Goal: Find specific page/section: Find specific page/section

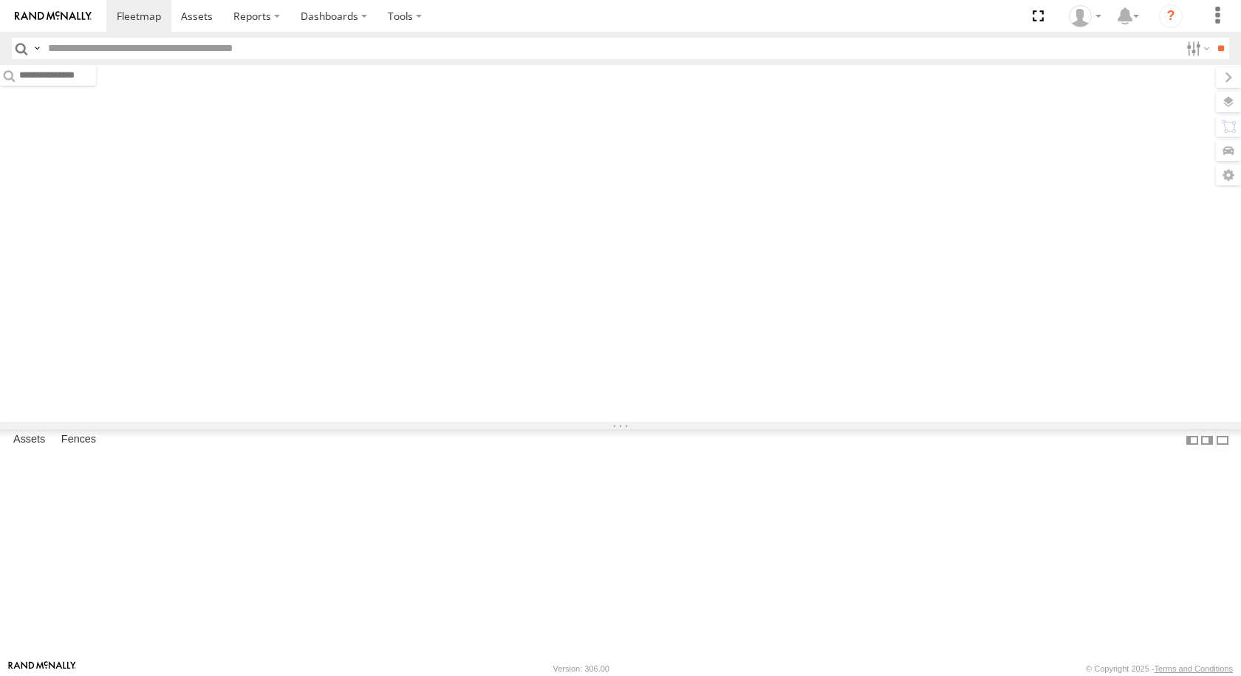
type input "***"
click at [62, 48] on input "***" at bounding box center [610, 48] width 1137 height 21
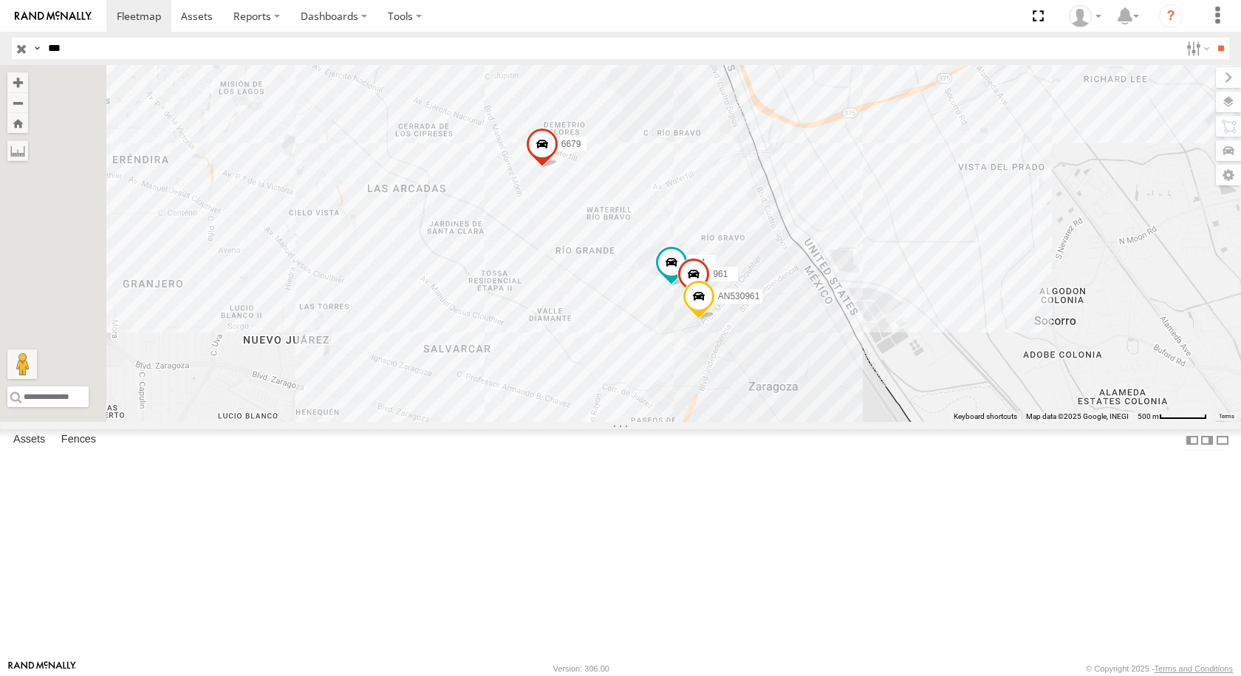
drag, startPoint x: 77, startPoint y: 50, endPoint x: 33, endPoint y: 49, distance: 43.6
click at [33, 49] on div "Search Query Asset ID Asset Label Registration Manufacturer Model VIN Job ID Dr…" at bounding box center [612, 48] width 1200 height 21
type input "***"
click at [1212, 38] on input "**" at bounding box center [1220, 48] width 17 height 21
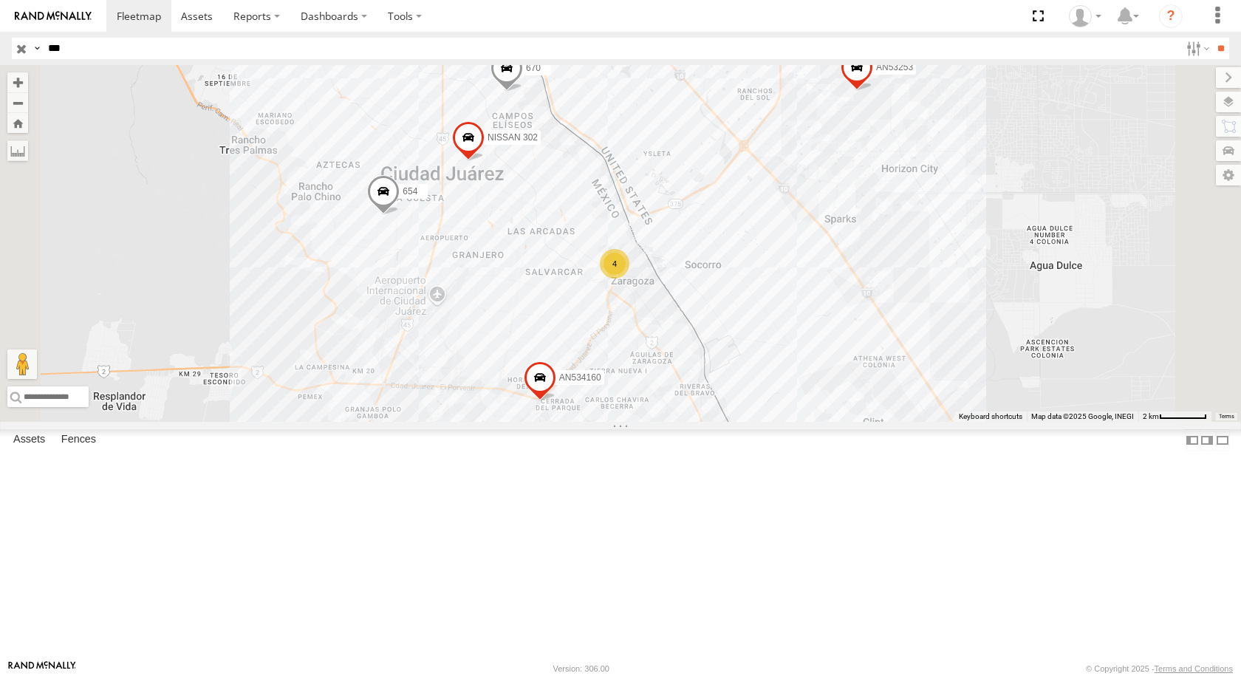
click at [0, 0] on div "463 FLEX NORTE FLEXTRONICS SUR SERVICIO INTERNACIONAL DE ENLACE TERRESTRE SA 31…" at bounding box center [0, 0] width 0 height 0
click at [0, 0] on div "463" at bounding box center [0, 0] width 0 height 0
drag, startPoint x: 121, startPoint y: 43, endPoint x: 29, endPoint y: 53, distance: 92.9
click at [30, 52] on div "Search Query Asset ID Asset Label Registration Manufacturer Model VIN Job ID Dr…" at bounding box center [612, 48] width 1200 height 21
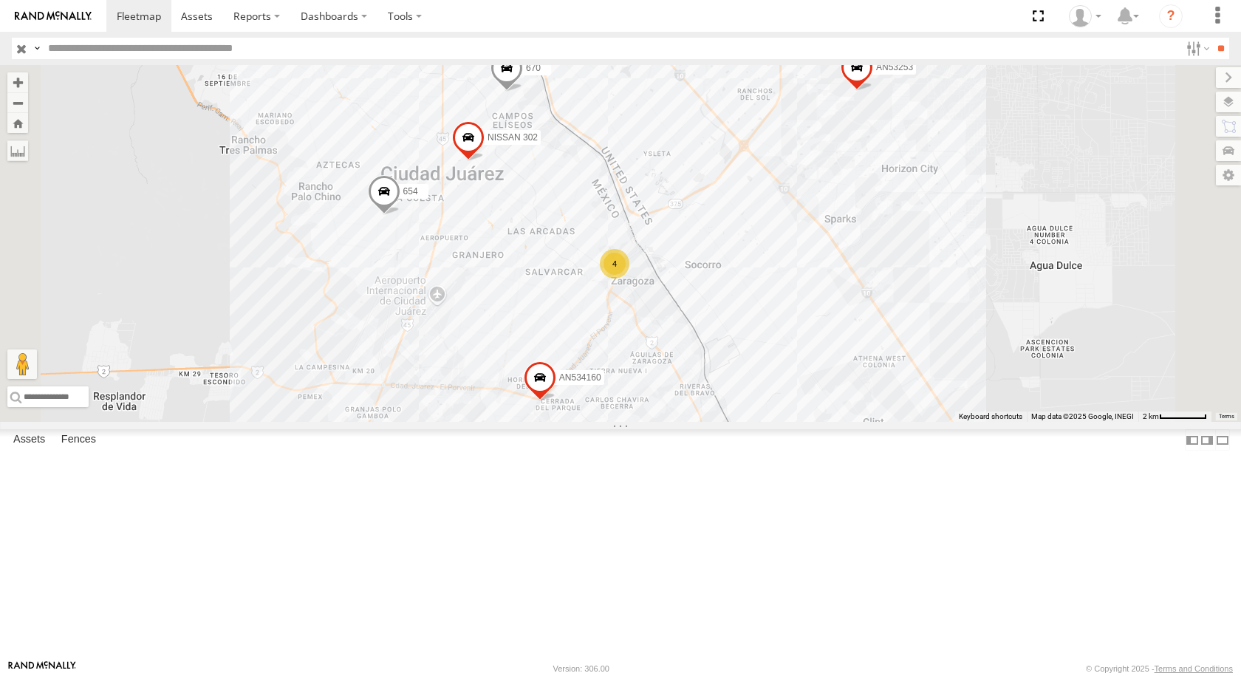
paste input "****"
type input "****"
click at [1212, 38] on input "**" at bounding box center [1220, 48] width 17 height 21
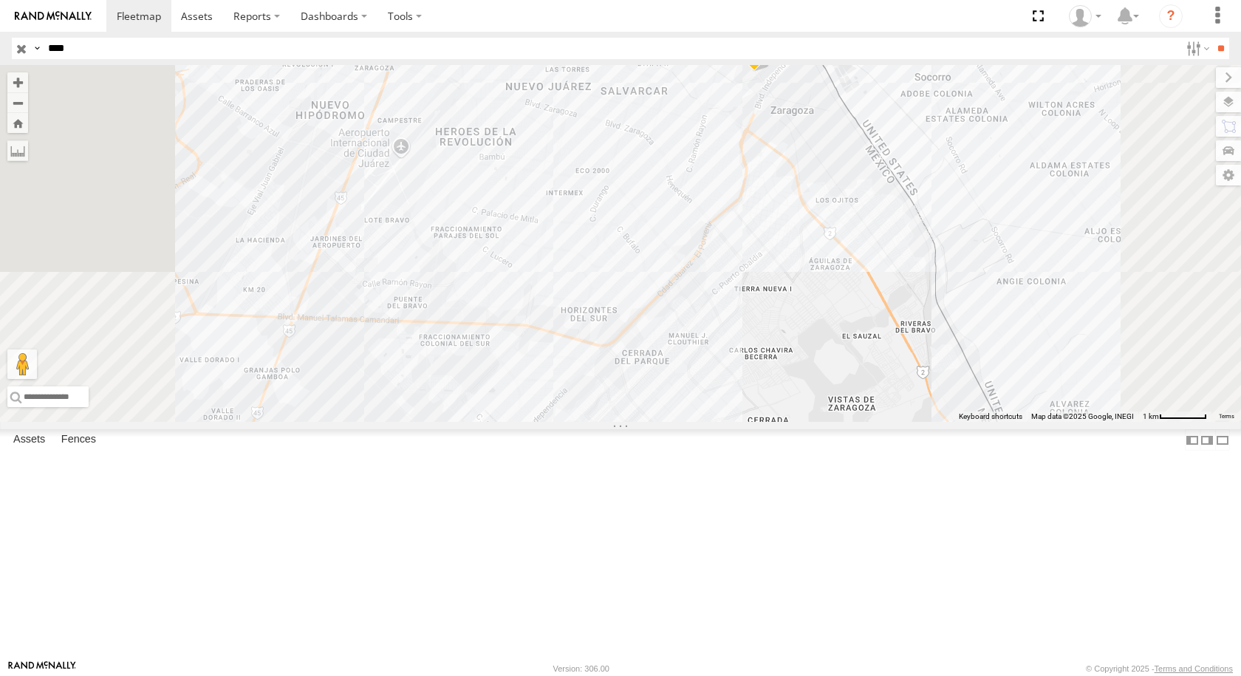
click at [0, 0] on div "8806" at bounding box center [0, 0] width 0 height 0
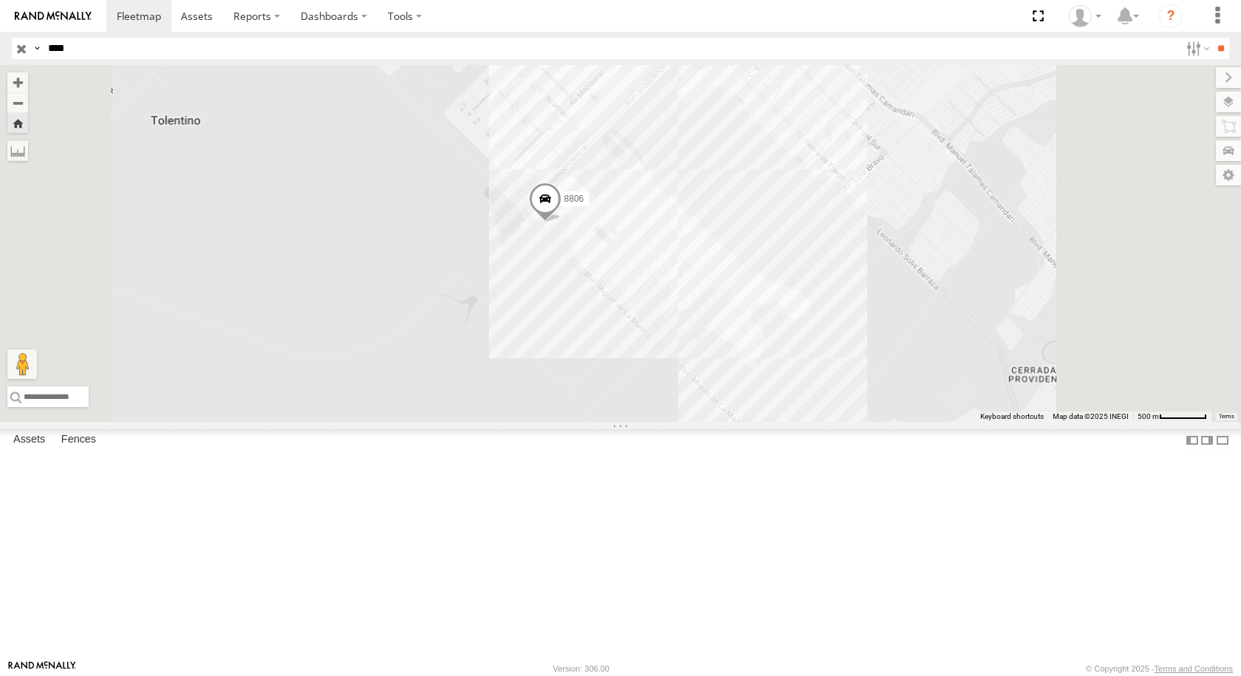
drag, startPoint x: 643, startPoint y: 298, endPoint x: 634, endPoint y: 369, distance: 71.5
click at [634, 369] on div "8806" at bounding box center [620, 243] width 1241 height 357
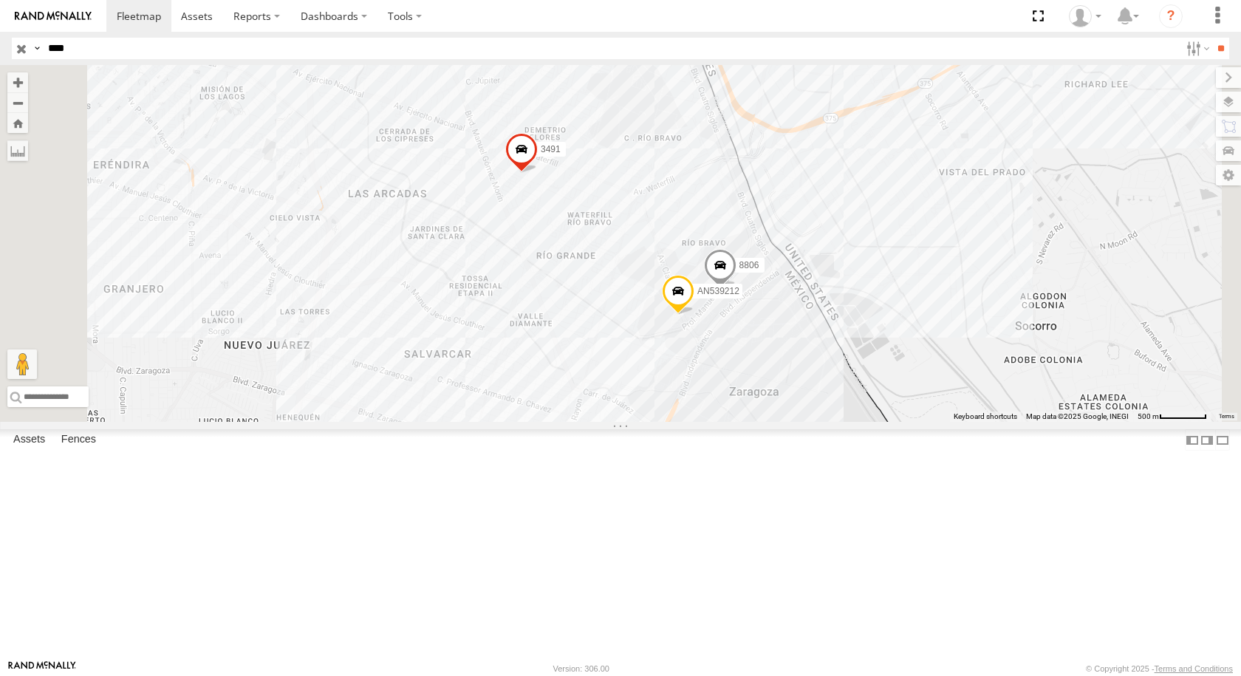
drag, startPoint x: 137, startPoint y: 55, endPoint x: 39, endPoint y: 52, distance: 97.5
click at [39, 52] on div "Search Query Asset ID Asset Label Registration Manufacturer Model VIN Job ID Dr…" at bounding box center [612, 48] width 1200 height 21
type input "***"
click at [1212, 38] on input "**" at bounding box center [1220, 48] width 17 height 21
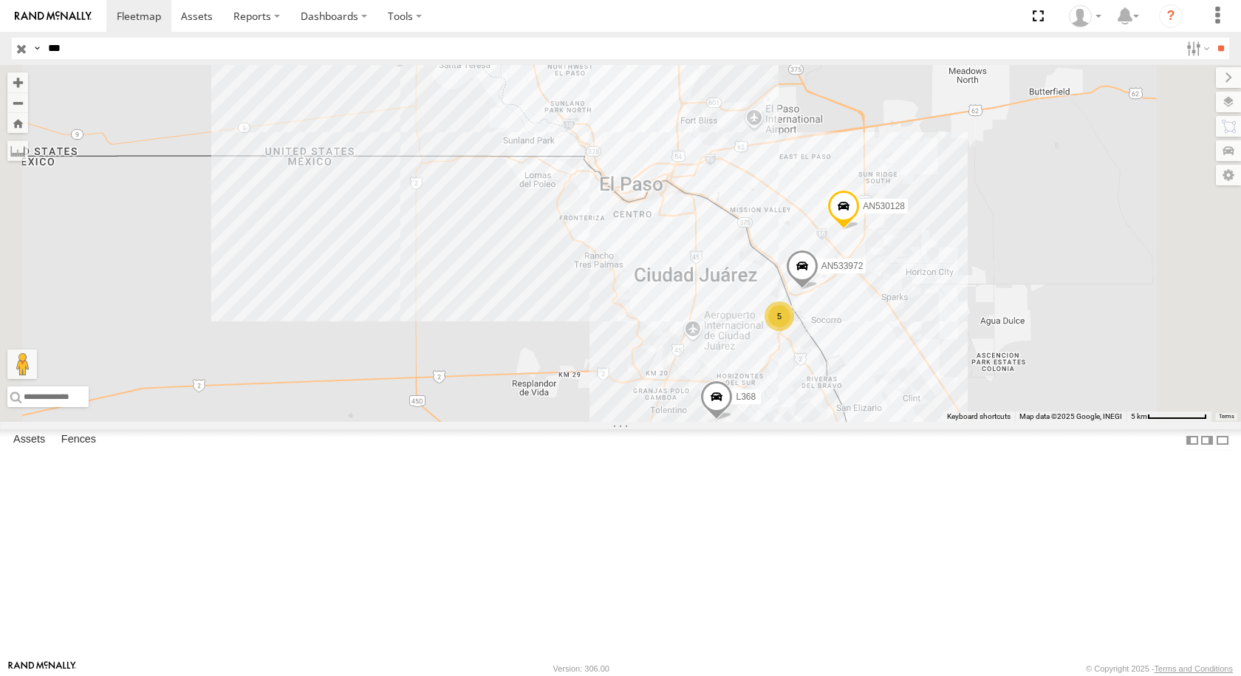
click at [0, 0] on div "760" at bounding box center [0, 0] width 0 height 0
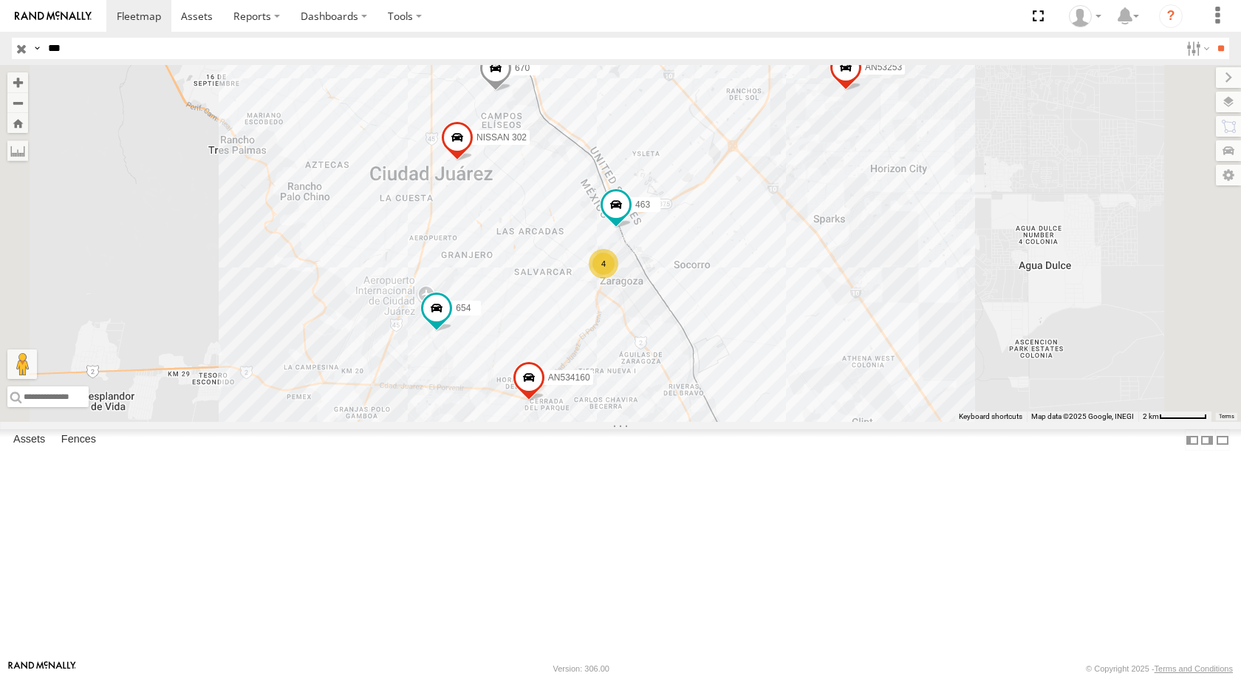
click at [0, 0] on div "FLEX NORTE" at bounding box center [0, 0] width 0 height 0
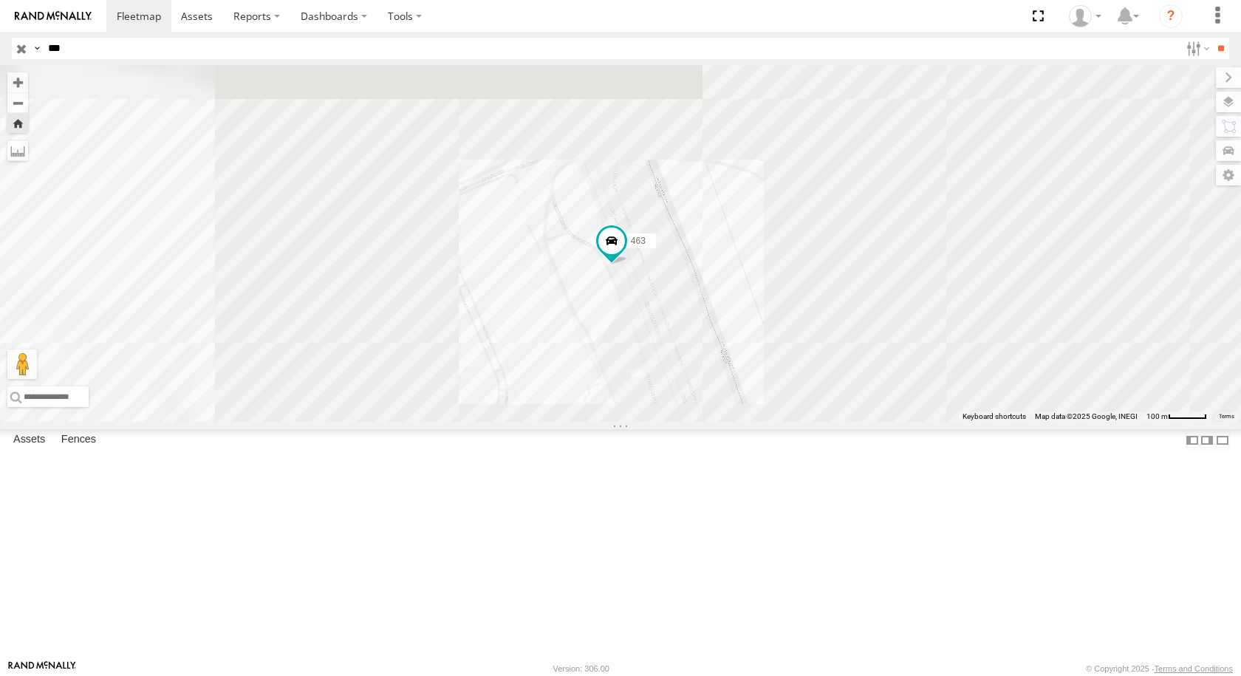
drag, startPoint x: 826, startPoint y: 354, endPoint x: 812, endPoint y: 382, distance: 32.0
click at [812, 382] on div "463" at bounding box center [620, 243] width 1241 height 357
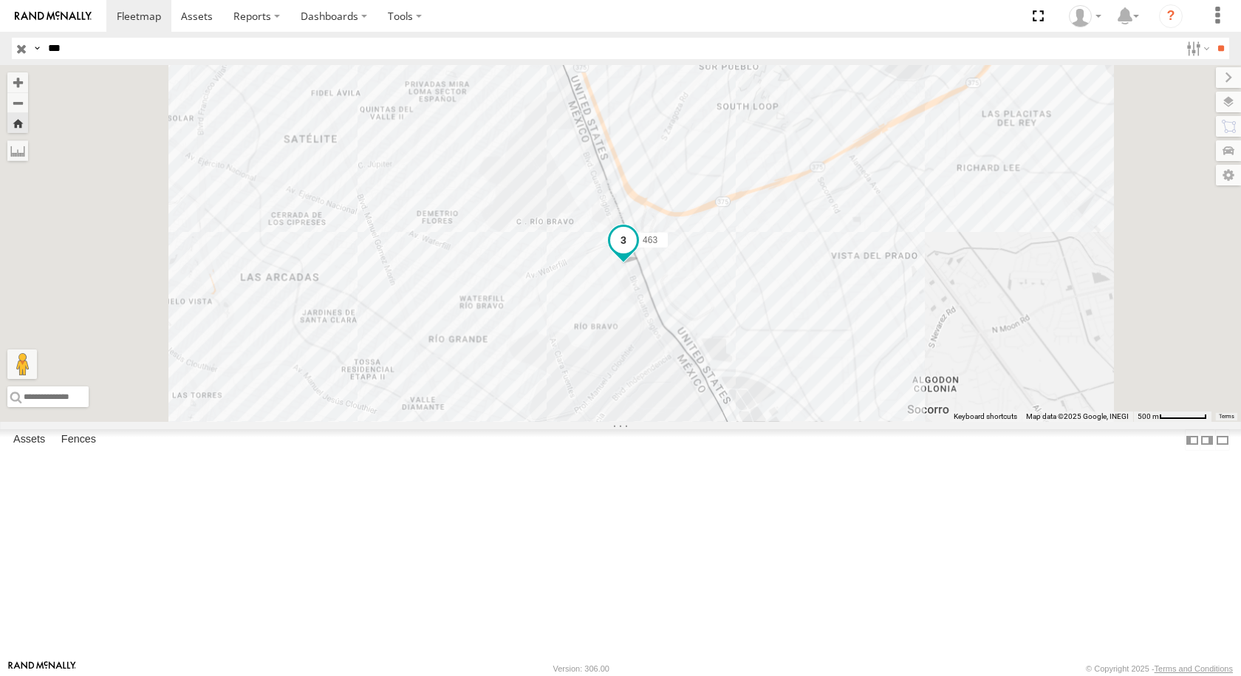
click at [637, 253] on span at bounding box center [623, 240] width 27 height 27
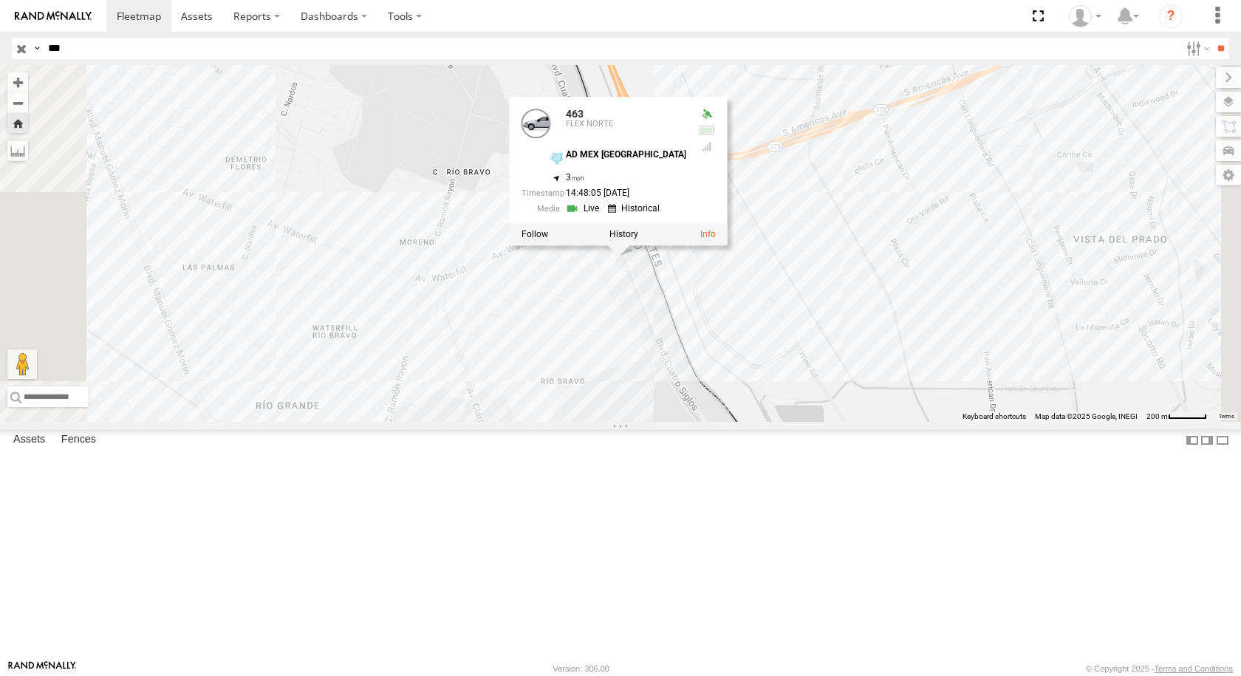
drag, startPoint x: 841, startPoint y: 383, endPoint x: 811, endPoint y: 397, distance: 33.1
click at [815, 395] on div "463 463 FLEX NORTE AD MEX ZARAGOZA 31.66891 , -106.33872 3 14:48:05 08/22/2025" at bounding box center [620, 243] width 1241 height 357
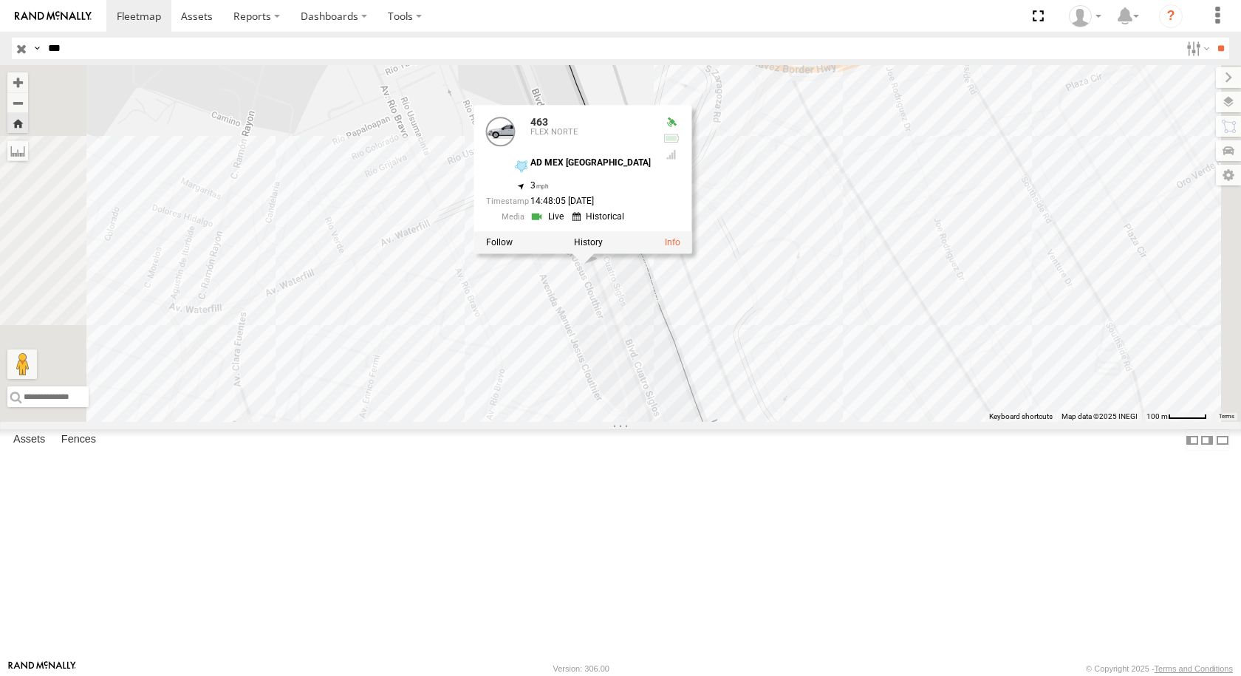
drag, startPoint x: 803, startPoint y: 401, endPoint x: 817, endPoint y: 405, distance: 14.7
click at [817, 405] on div "463 463 FLEX NORTE AD MEX ZARAGOZA 31.66891 , -106.33872 3 14:48:05 08/22/2025" at bounding box center [620, 243] width 1241 height 357
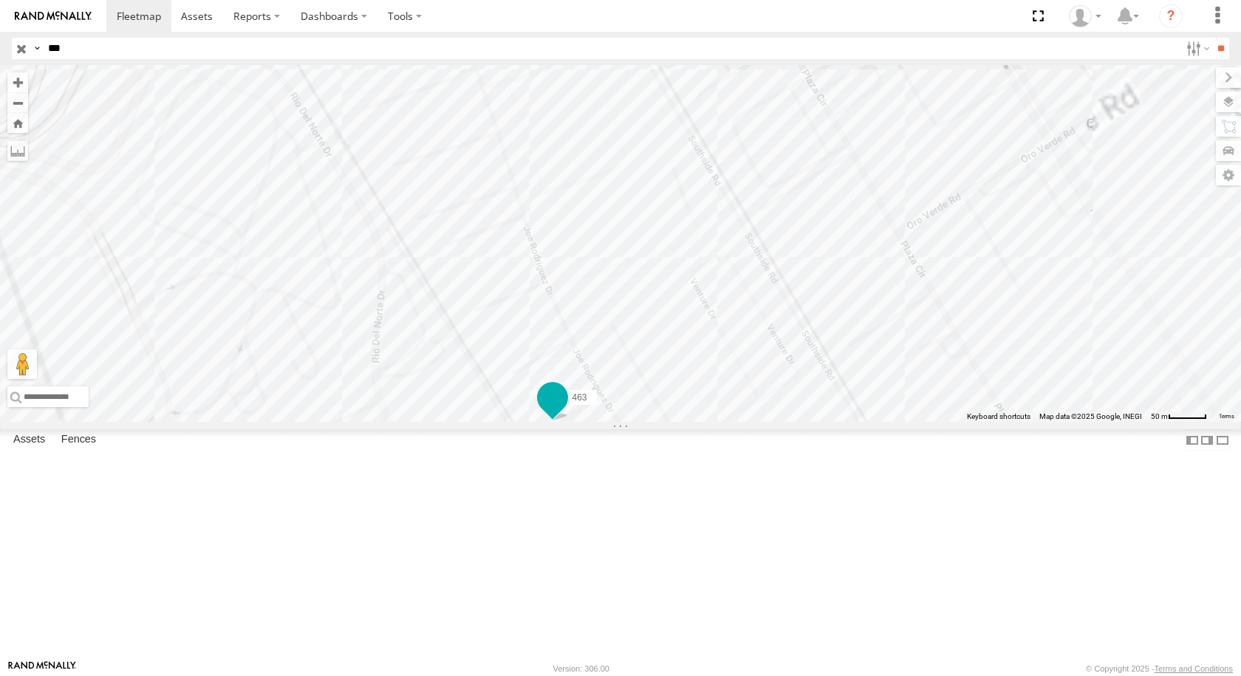
click at [566, 411] on span at bounding box center [552, 397] width 27 height 27
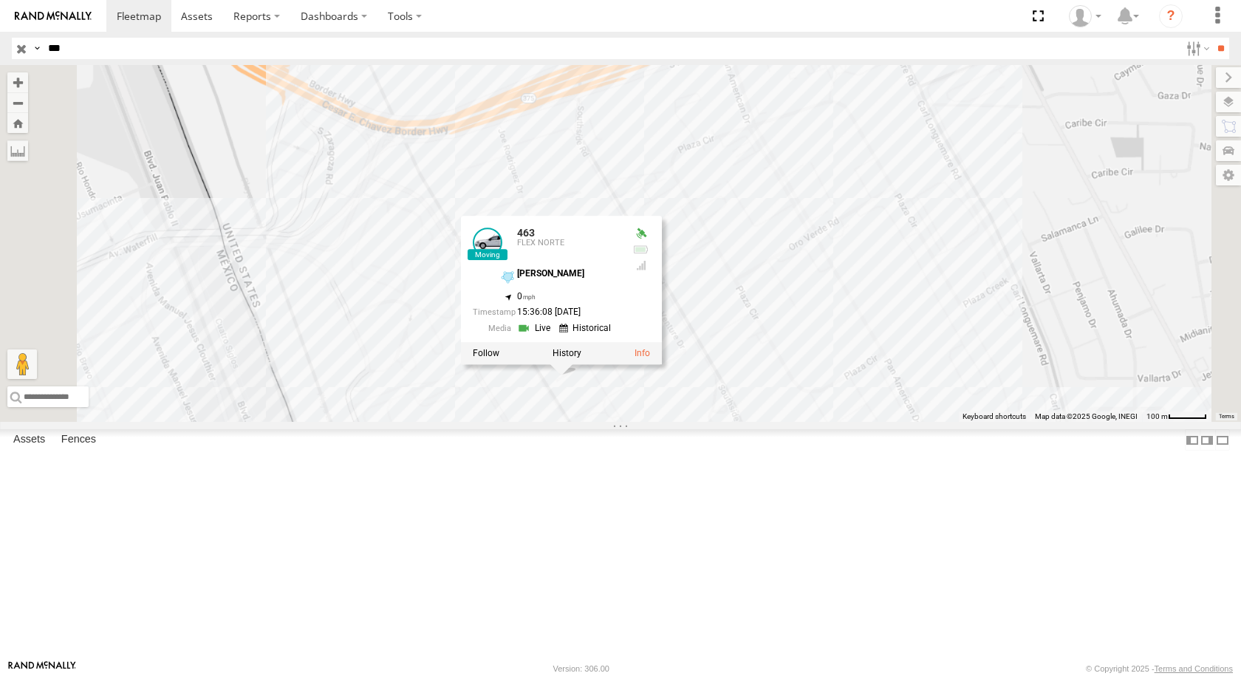
drag, startPoint x: 868, startPoint y: 528, endPoint x: 862, endPoint y: 487, distance: 41.8
click at [865, 422] on div "463 463 FLEX NORTE DAYSON JOE RDRZ 31.6677 , -106.32809 0 15:36:08 08/22/2025" at bounding box center [620, 243] width 1241 height 357
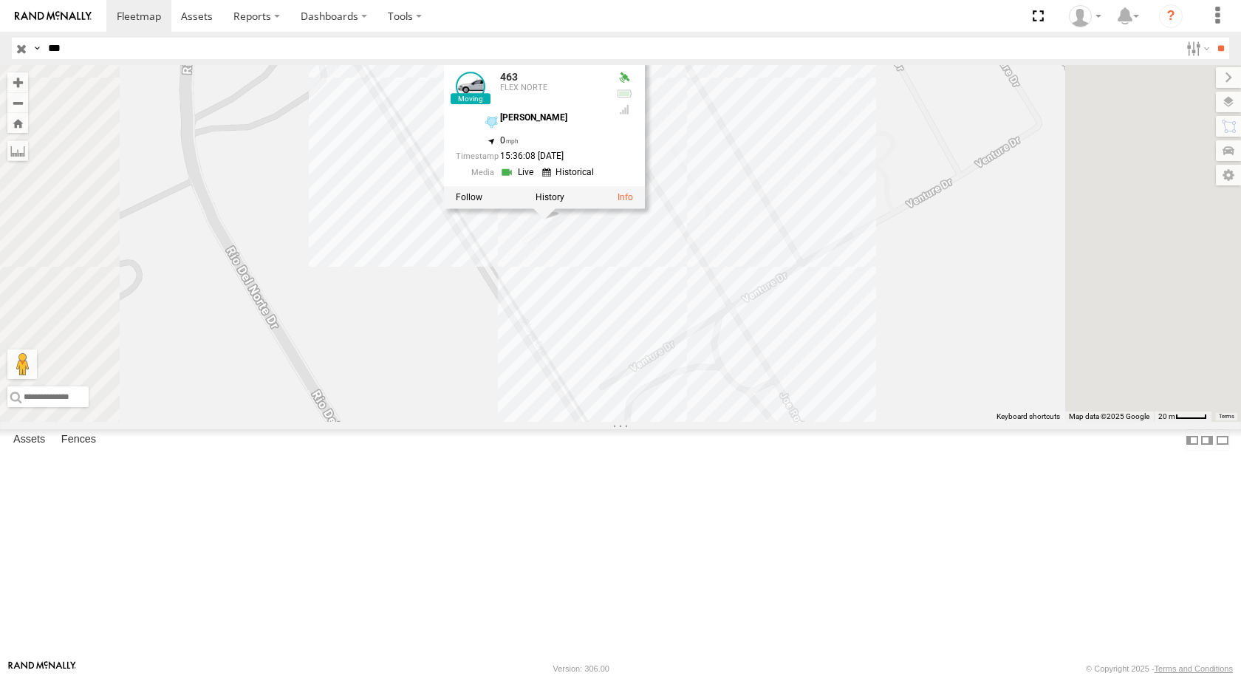
drag, startPoint x: 733, startPoint y: 474, endPoint x: 684, endPoint y: 433, distance: 63.9
click at [684, 422] on div "463 463 FLEX NORTE DAYSON JOE RDRZ 31.6677 , -106.32809 0 15:36:08 08/22/2025" at bounding box center [620, 243] width 1241 height 357
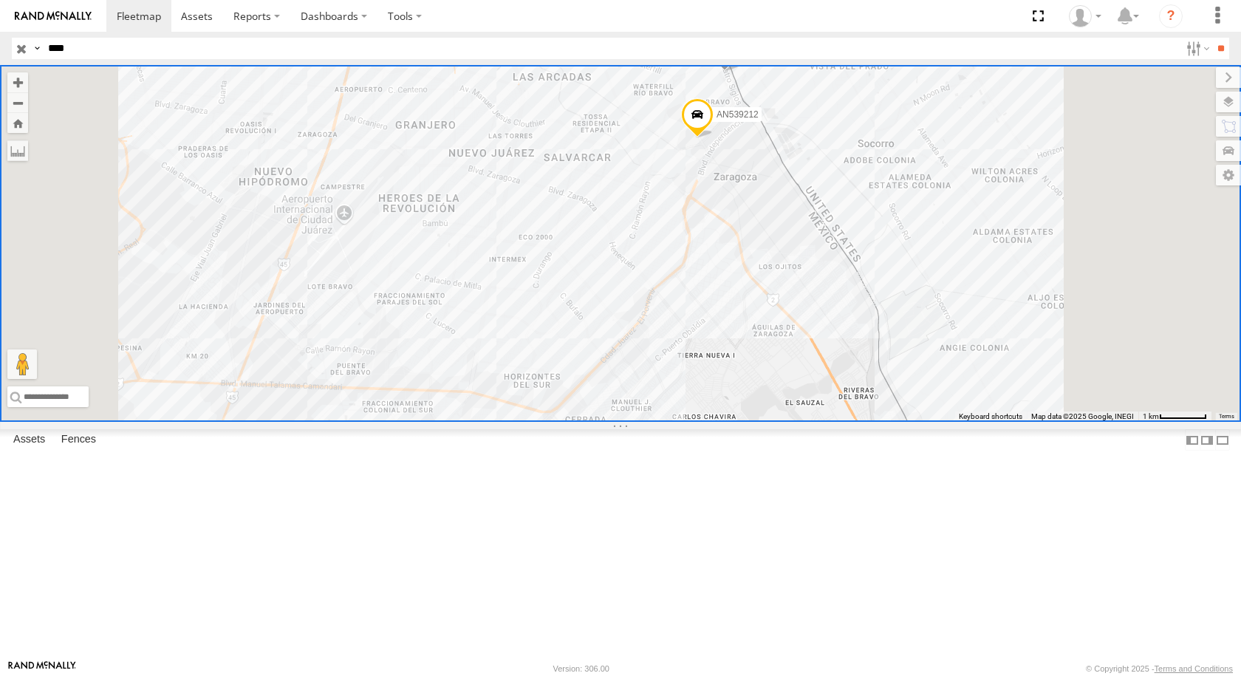
click at [0, 0] on div "8806" at bounding box center [0, 0] width 0 height 0
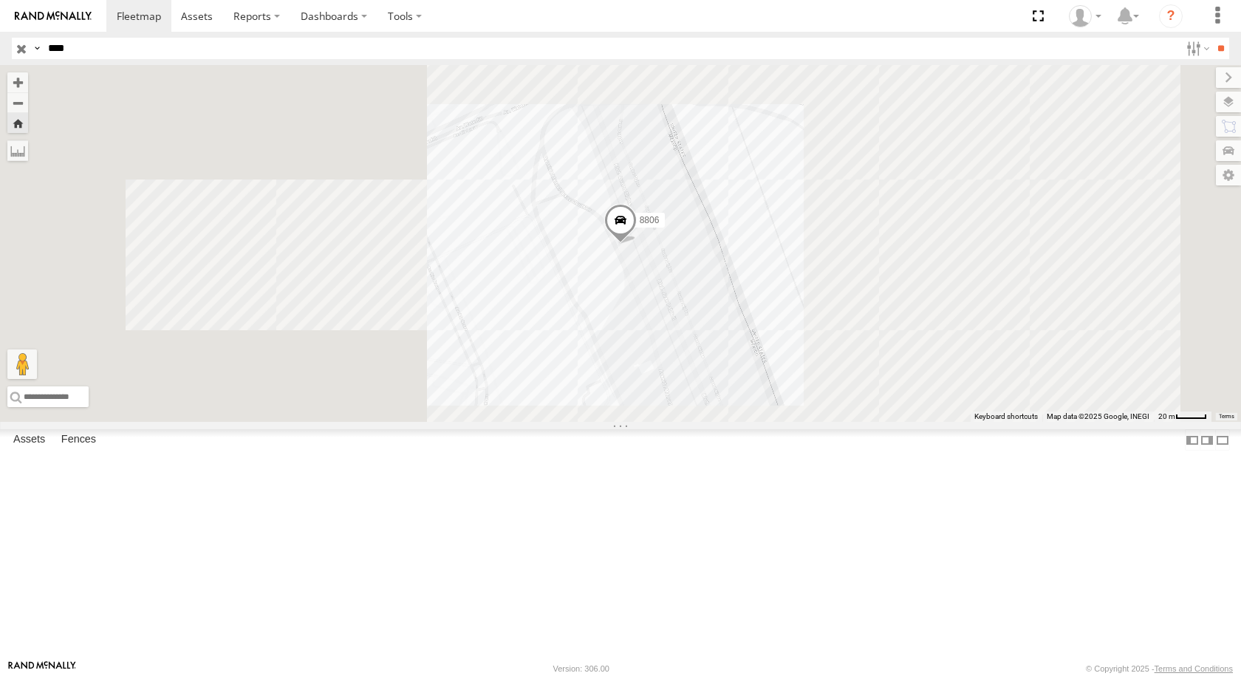
click at [637, 244] on span at bounding box center [620, 224] width 32 height 40
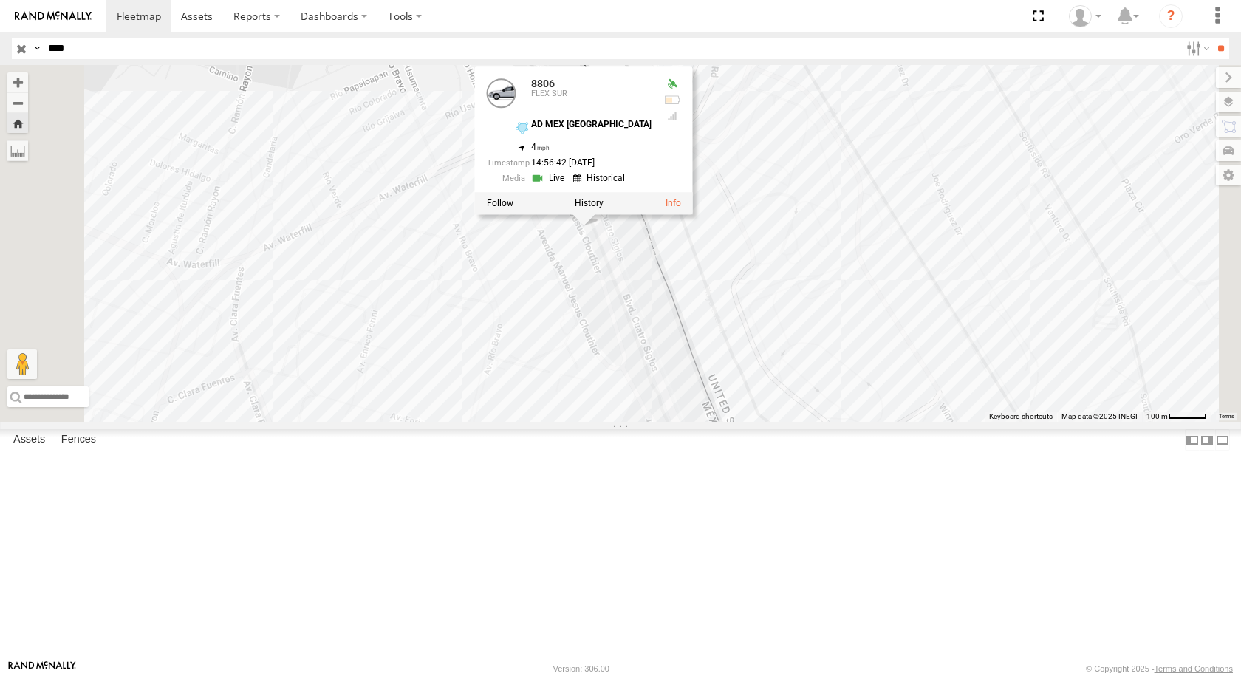
drag, startPoint x: 817, startPoint y: 376, endPoint x: 782, endPoint y: 374, distance: 35.5
click at [782, 374] on div "8806 8806 FLEX SUR AD MEX ZARAGOZA 31.66875 , -106.33864 4 14:56:42 08/22/2025" at bounding box center [620, 243] width 1241 height 357
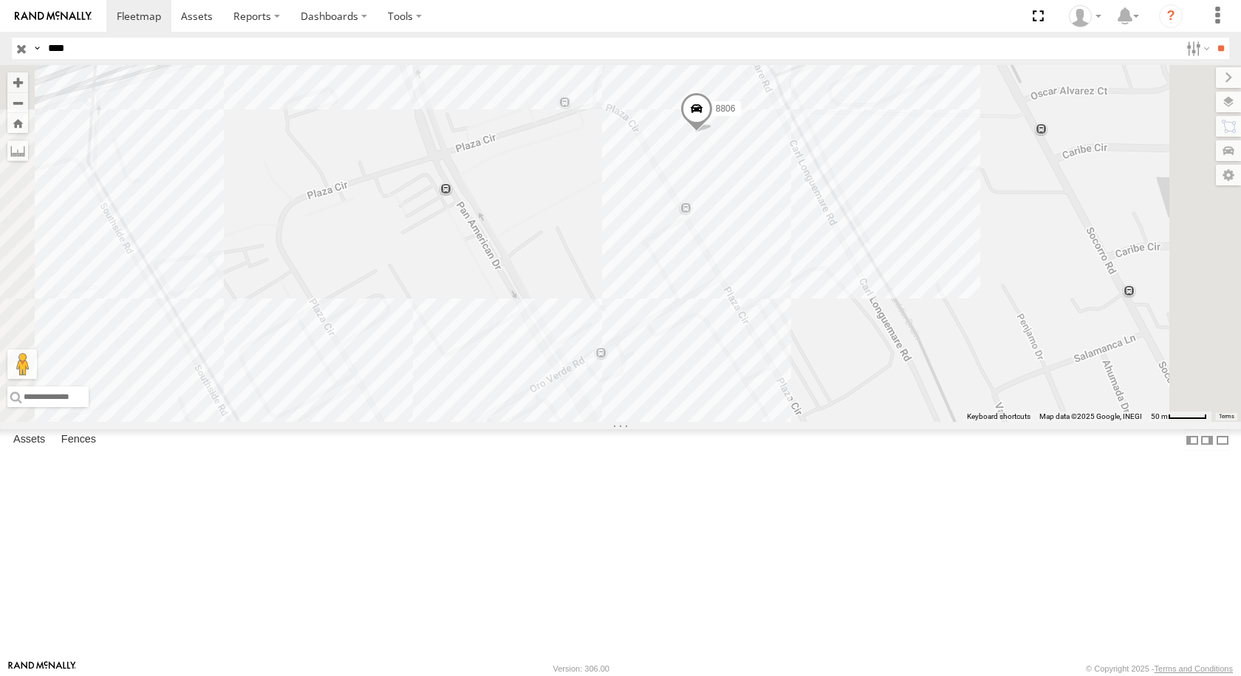
drag, startPoint x: 1028, startPoint y: 247, endPoint x: 919, endPoint y: 374, distance: 166.5
click at [919, 374] on div "3491 AN539212 8806" at bounding box center [620, 243] width 1241 height 357
click at [710, 134] on span at bounding box center [693, 114] width 32 height 40
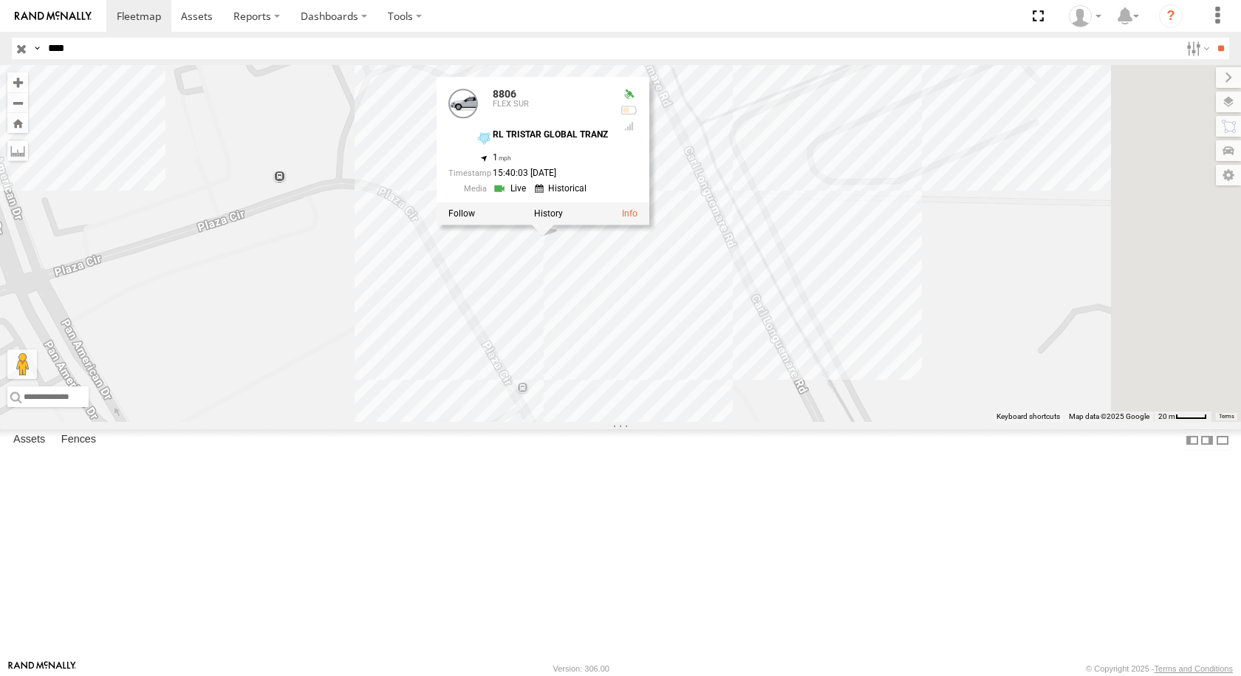
drag, startPoint x: 917, startPoint y: 349, endPoint x: 797, endPoint y: 562, distance: 244.6
click at [797, 422] on div "3491 AN539212 8806 8806 FLEX SUR RL TRISTAR GLOBAL TRANZ 31.67414 , -106.31882 …" at bounding box center [620, 243] width 1241 height 357
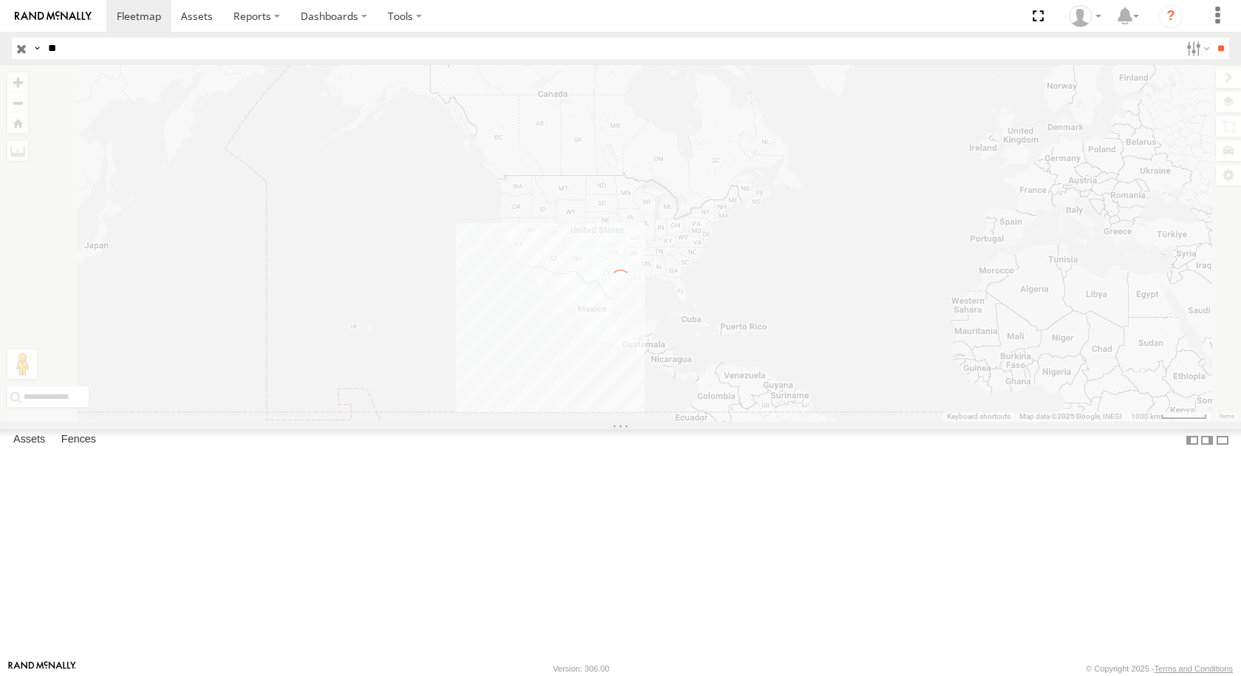
type input "*"
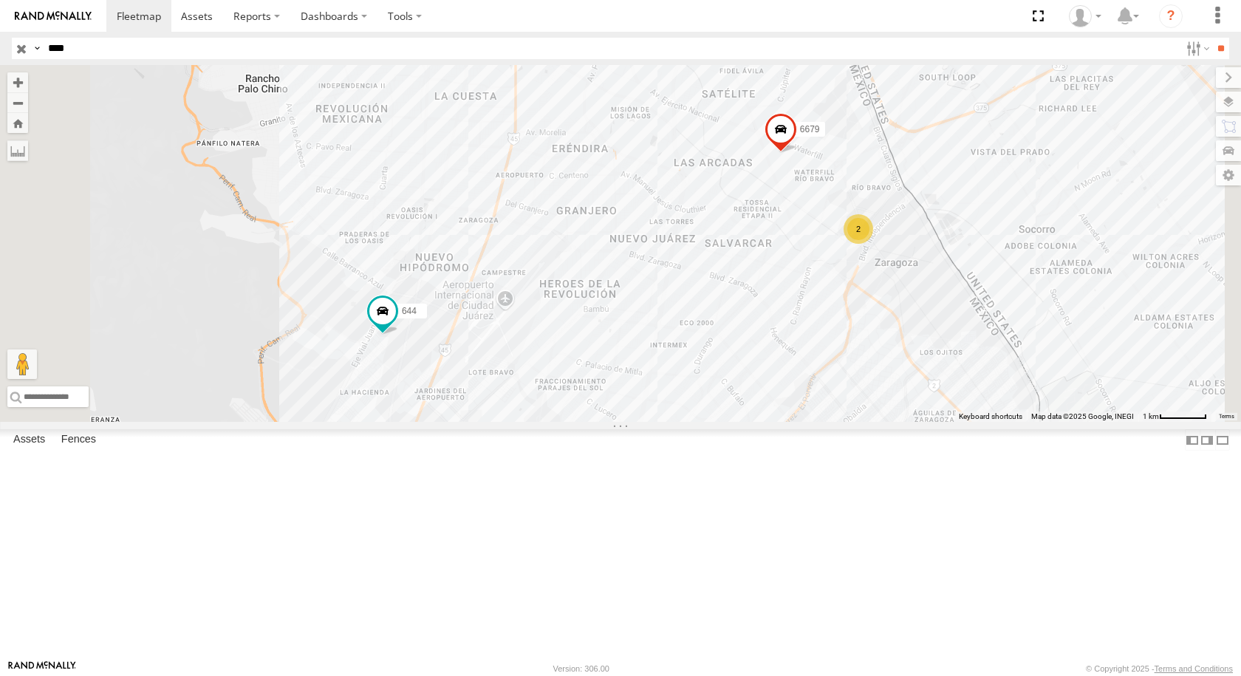
type input "****"
click at [1212, 38] on input "**" at bounding box center [1220, 48] width 17 height 21
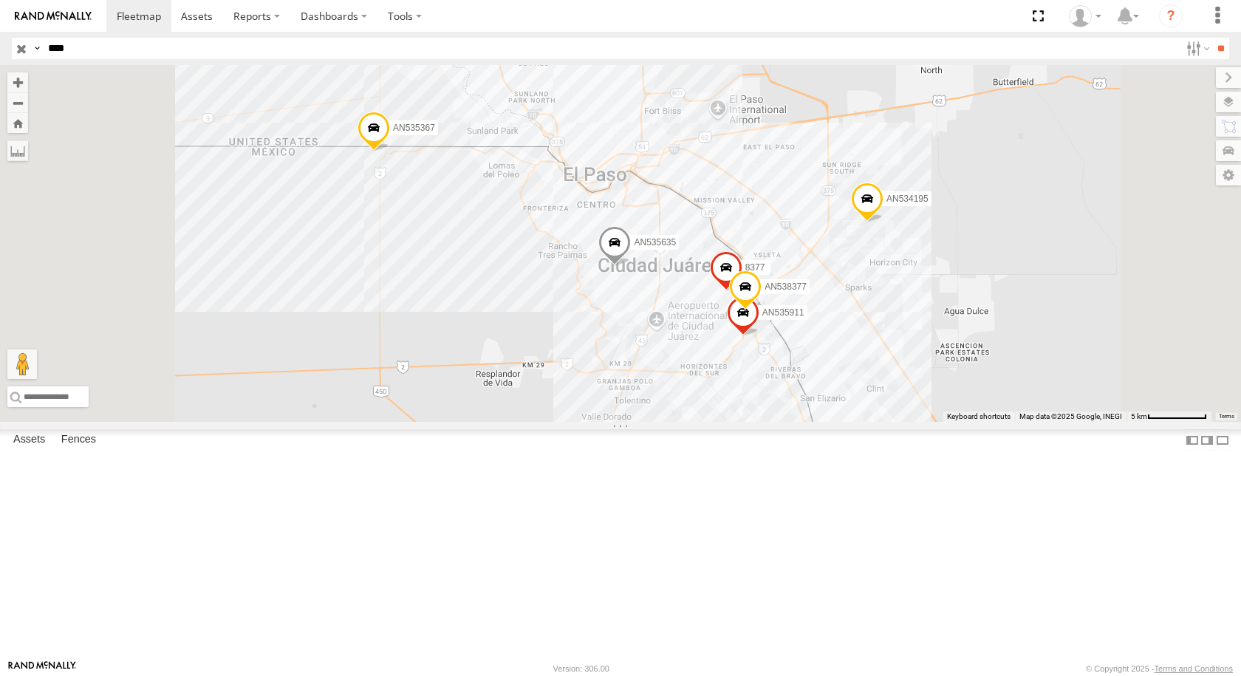
click at [0, 0] on div "FOXCONN" at bounding box center [0, 0] width 0 height 0
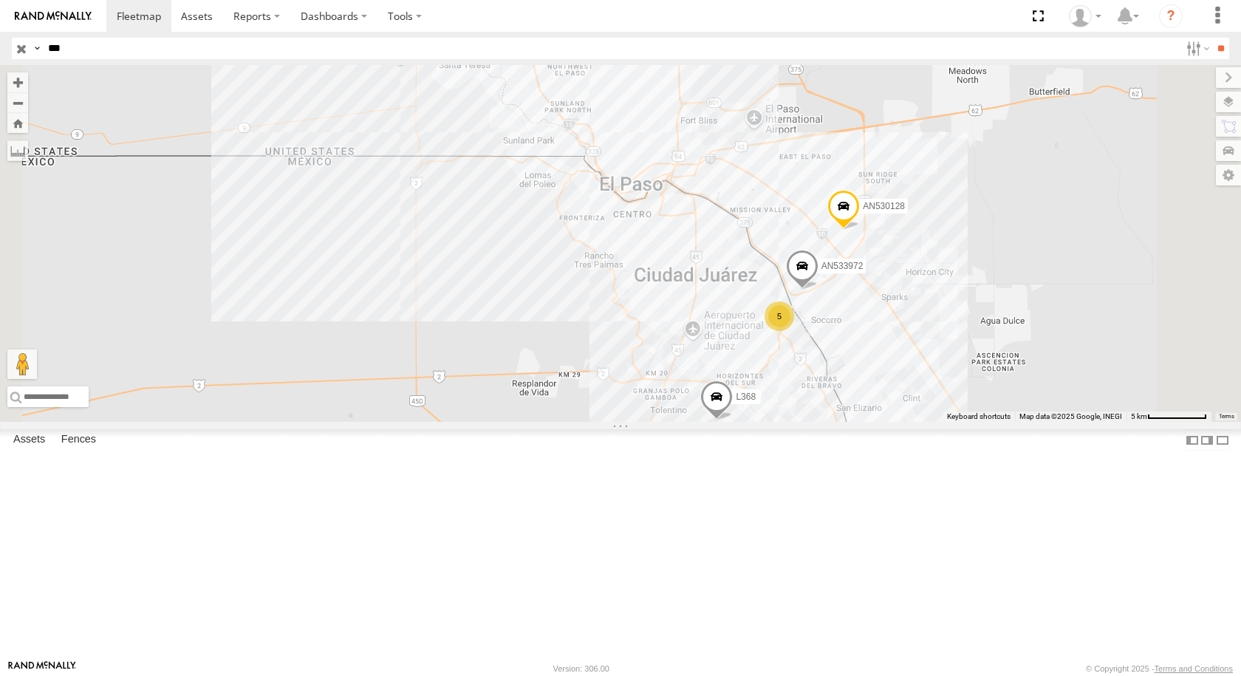
click at [0, 0] on div "Locales" at bounding box center [0, 0] width 0 height 0
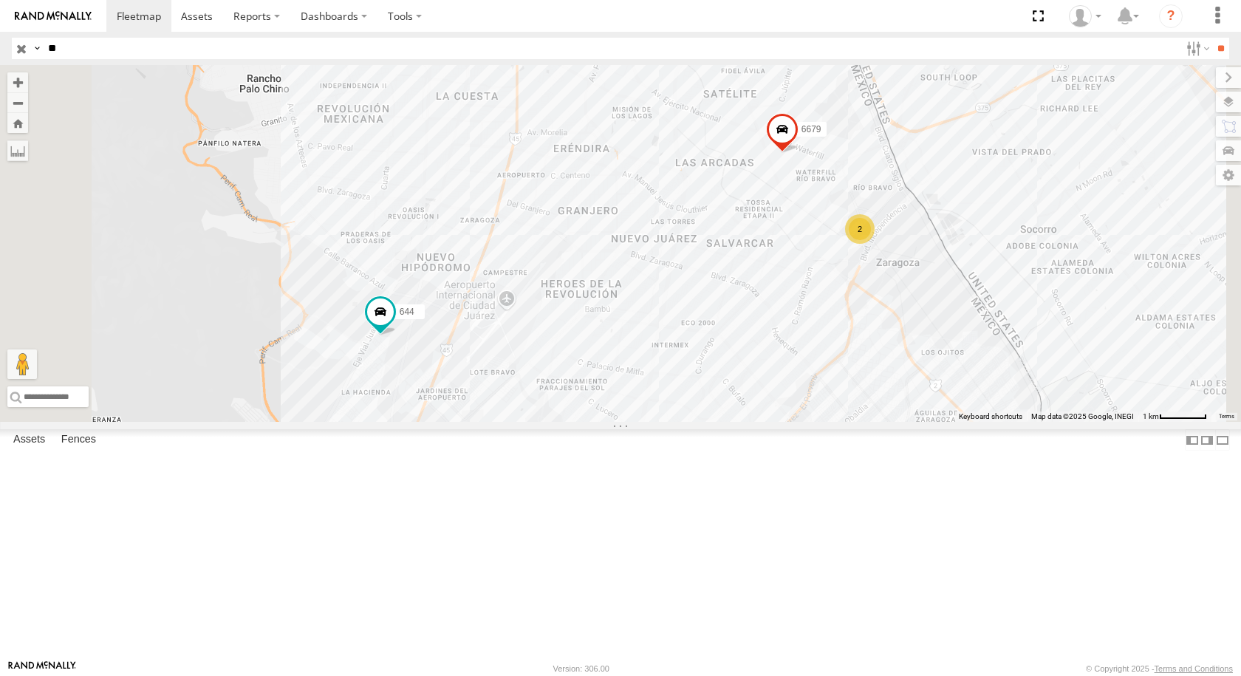
type input "*"
type input "****"
click at [1212, 38] on input "**" at bounding box center [1220, 48] width 17 height 21
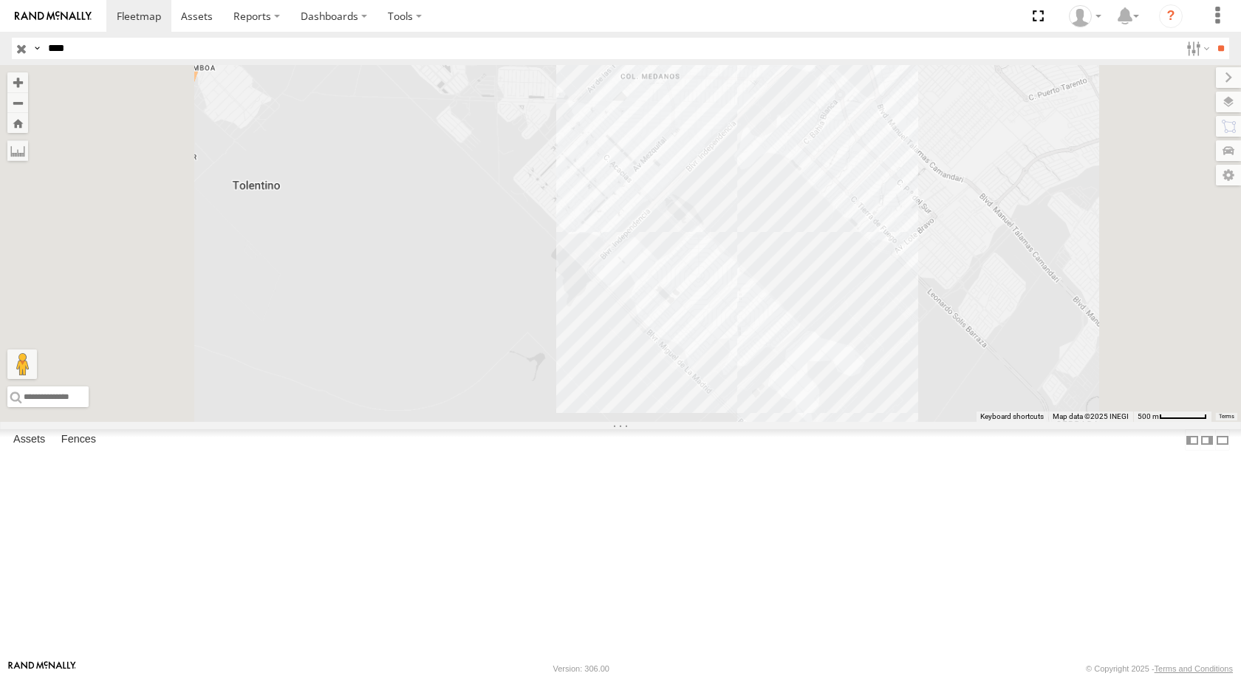
click at [0, 0] on div "4006 FLEX SUR" at bounding box center [0, 0] width 0 height 0
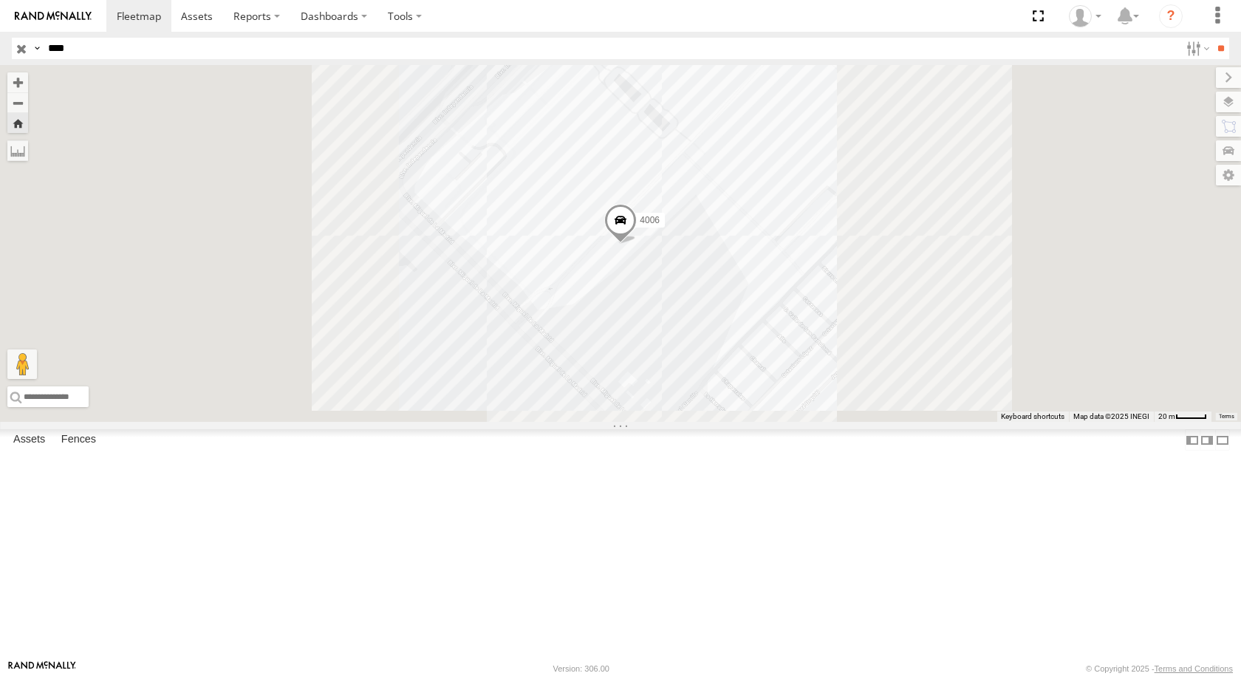
click at [637, 243] on span at bounding box center [620, 223] width 32 height 40
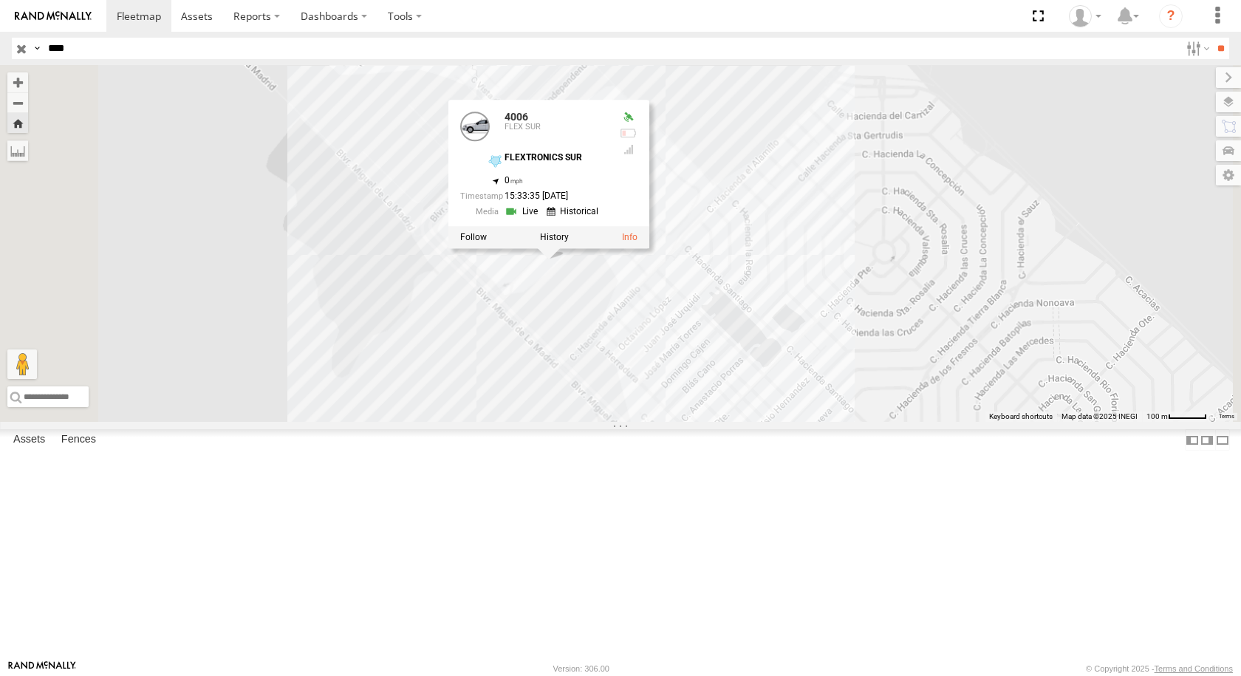
drag, startPoint x: 906, startPoint y: 337, endPoint x: 840, endPoint y: 354, distance: 67.7
click at [840, 354] on div "4006 4006 FLEX SUR FLEXTRONICS SUR 31.57375 , -106.40598 0 15:33:35 [DATE]" at bounding box center [620, 243] width 1241 height 357
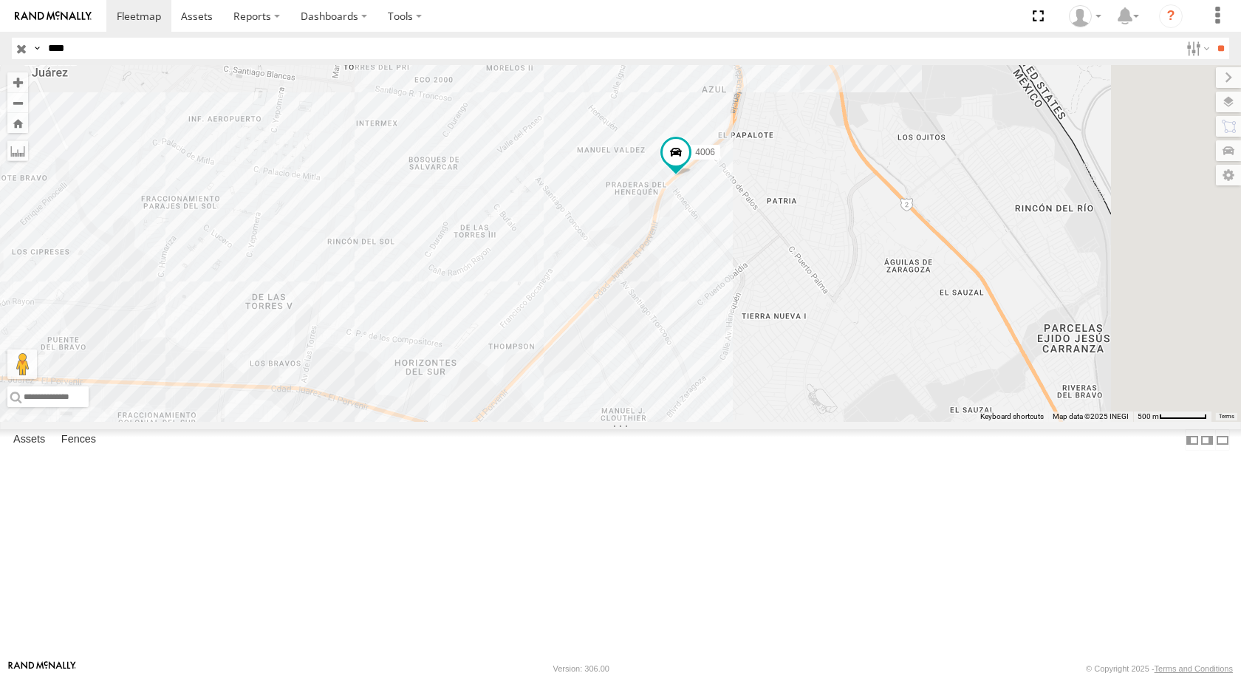
drag, startPoint x: 774, startPoint y: 224, endPoint x: 716, endPoint y: 323, distance: 114.9
click at [716, 323] on div "4006" at bounding box center [620, 243] width 1241 height 357
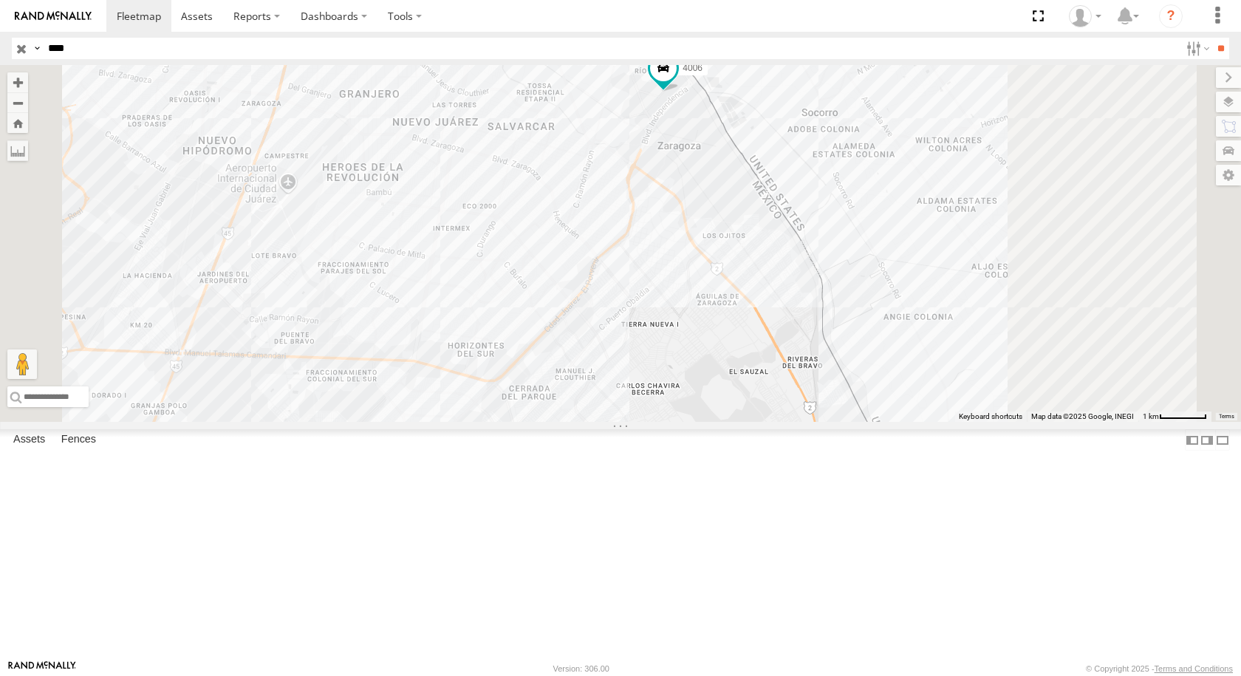
drag, startPoint x: 862, startPoint y: 187, endPoint x: 797, endPoint y: 326, distance: 153.3
click at [797, 326] on div "4006" at bounding box center [620, 243] width 1241 height 357
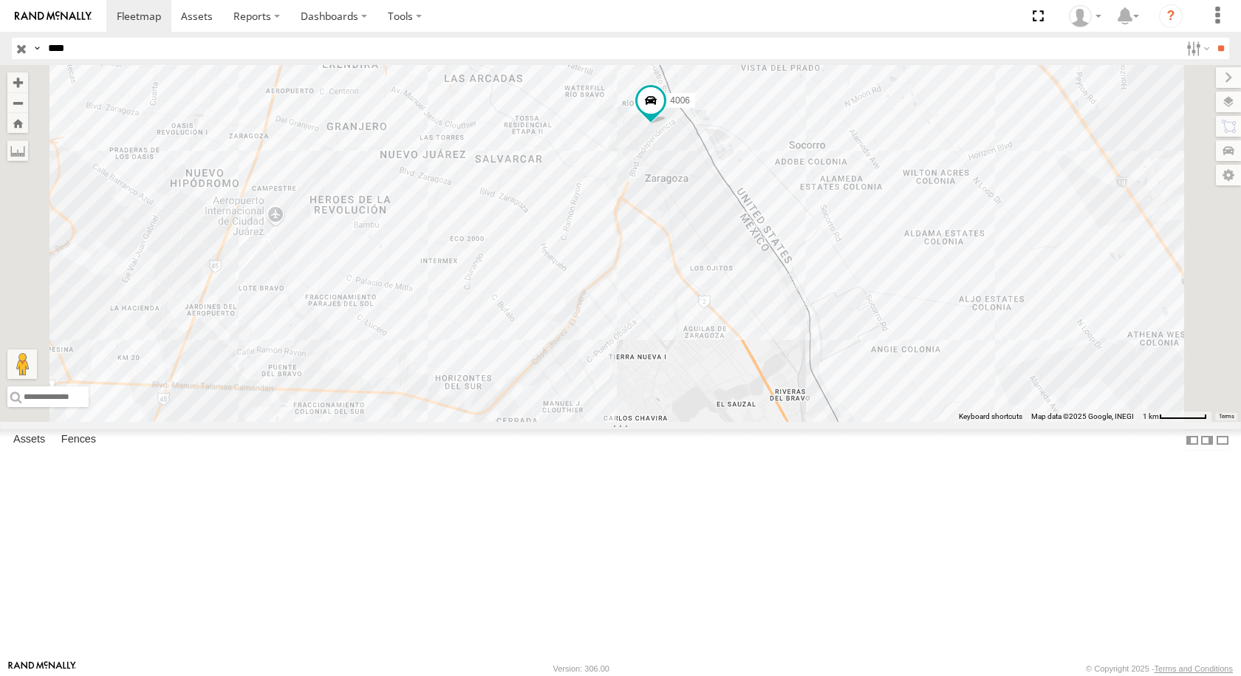
drag, startPoint x: 825, startPoint y: 266, endPoint x: 741, endPoint y: 317, distance: 98.4
click at [741, 317] on div "4006" at bounding box center [620, 243] width 1241 height 357
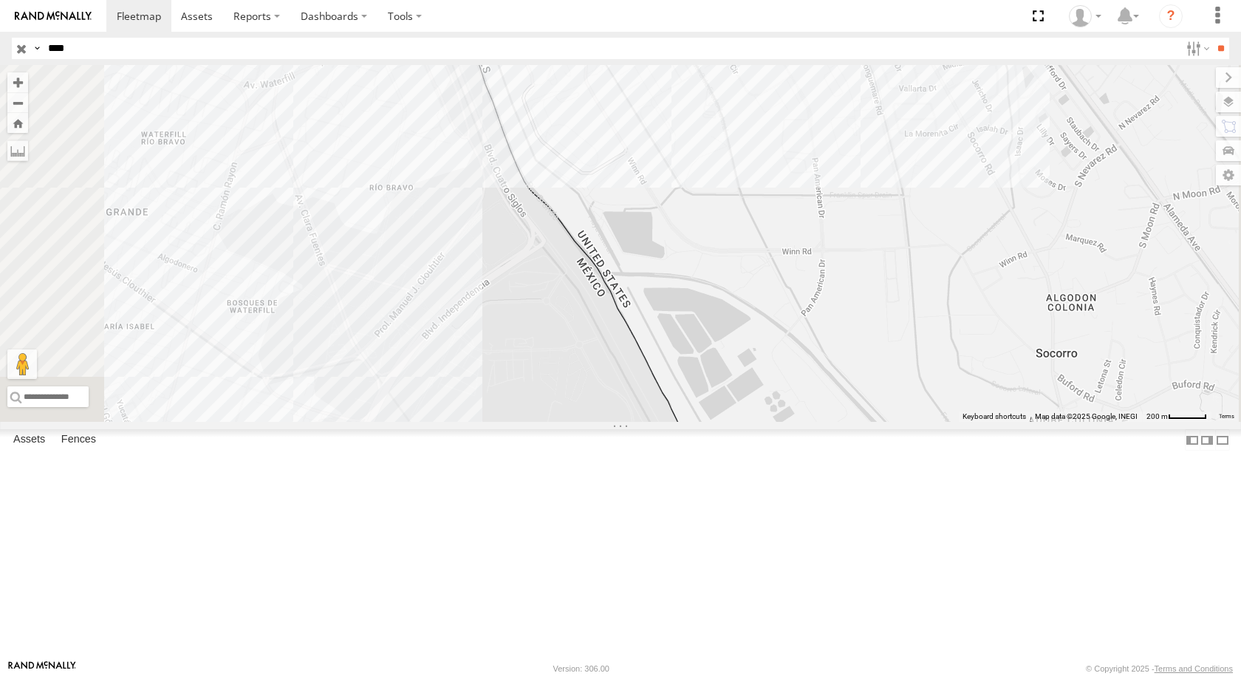
drag, startPoint x: 764, startPoint y: 244, endPoint x: 725, endPoint y: 439, distance: 199.4
click at [725, 422] on div "4006" at bounding box center [620, 243] width 1241 height 357
click at [456, 46] on span at bounding box center [443, 32] width 27 height 27
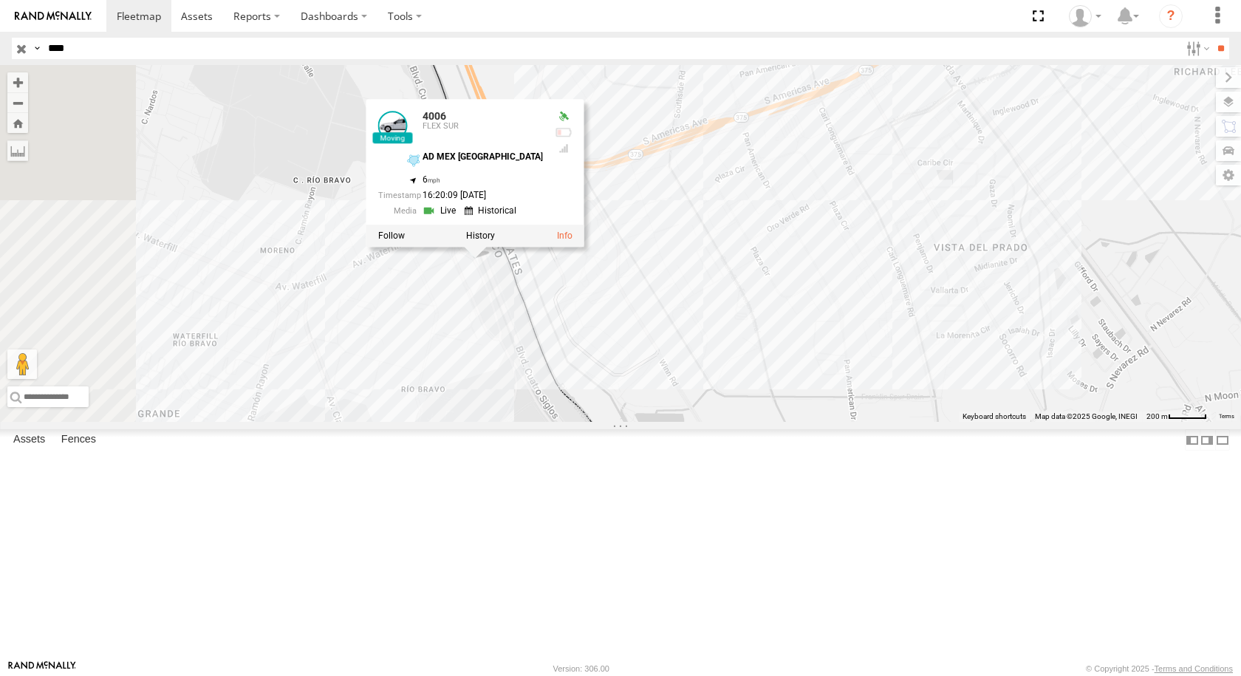
drag, startPoint x: 680, startPoint y: 243, endPoint x: 713, endPoint y: 450, distance: 210.0
click at [713, 422] on div "4006 4006 FLEX SUR AD MEX [GEOGRAPHIC_DATA] 31.66921 , -106.33894 6 16:20:09 [D…" at bounding box center [620, 243] width 1241 height 357
click at [853, 285] on div "4006 4006 FLEX SUR AD MEX [GEOGRAPHIC_DATA] 31.66921 , -106.33894 6 16:20:09 [D…" at bounding box center [620, 243] width 1241 height 357
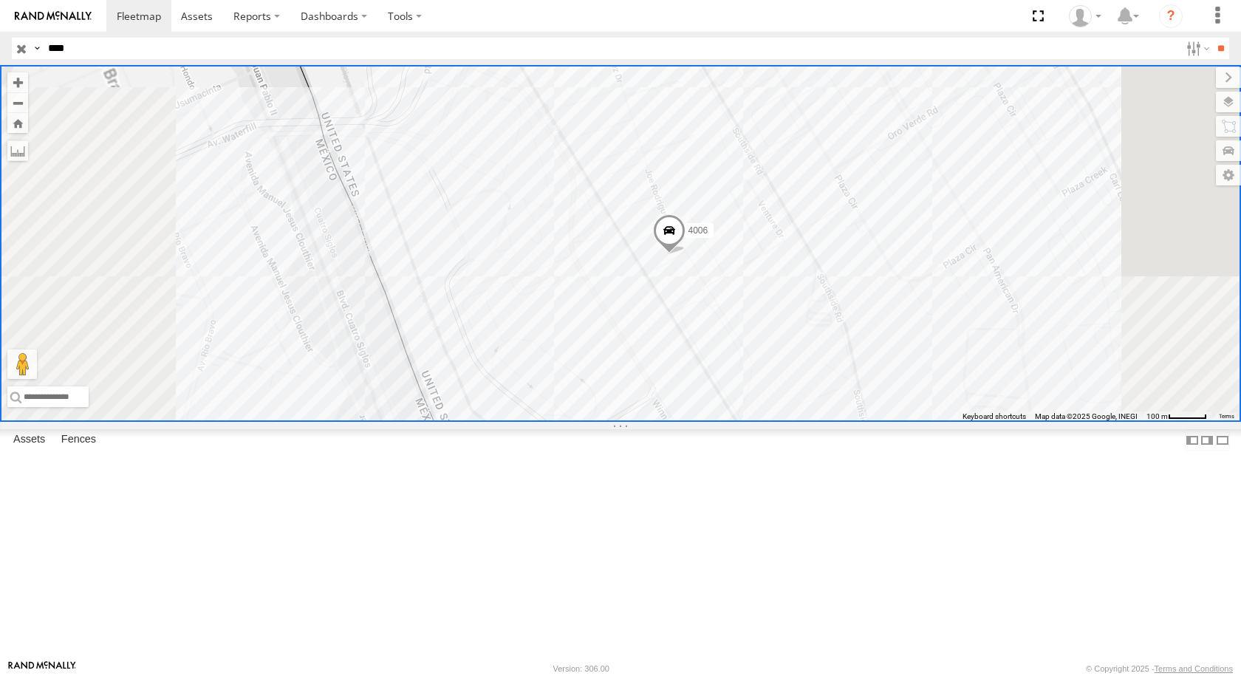
click at [685, 254] on span at bounding box center [669, 234] width 32 height 40
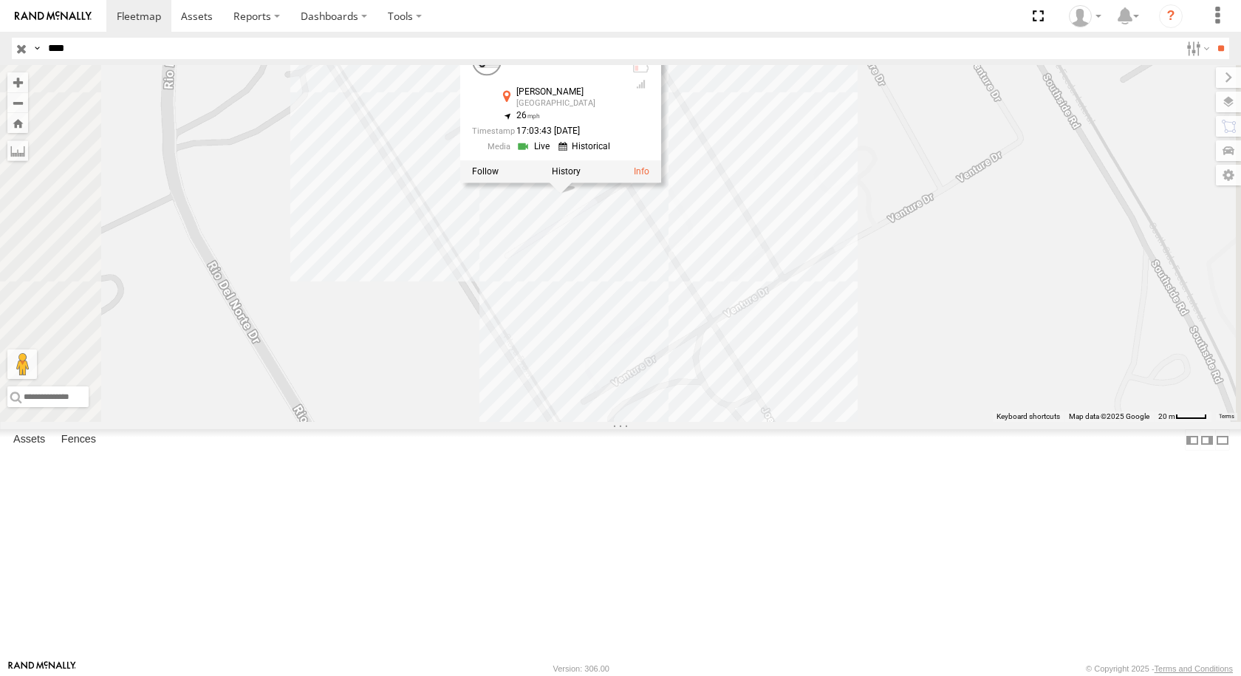
click at [914, 349] on div "4006 4006 FLEX SUR [PERSON_NAME] El Paso 31.66795 , -106.32784 26 17:03:43 [DAT…" at bounding box center [620, 243] width 1241 height 357
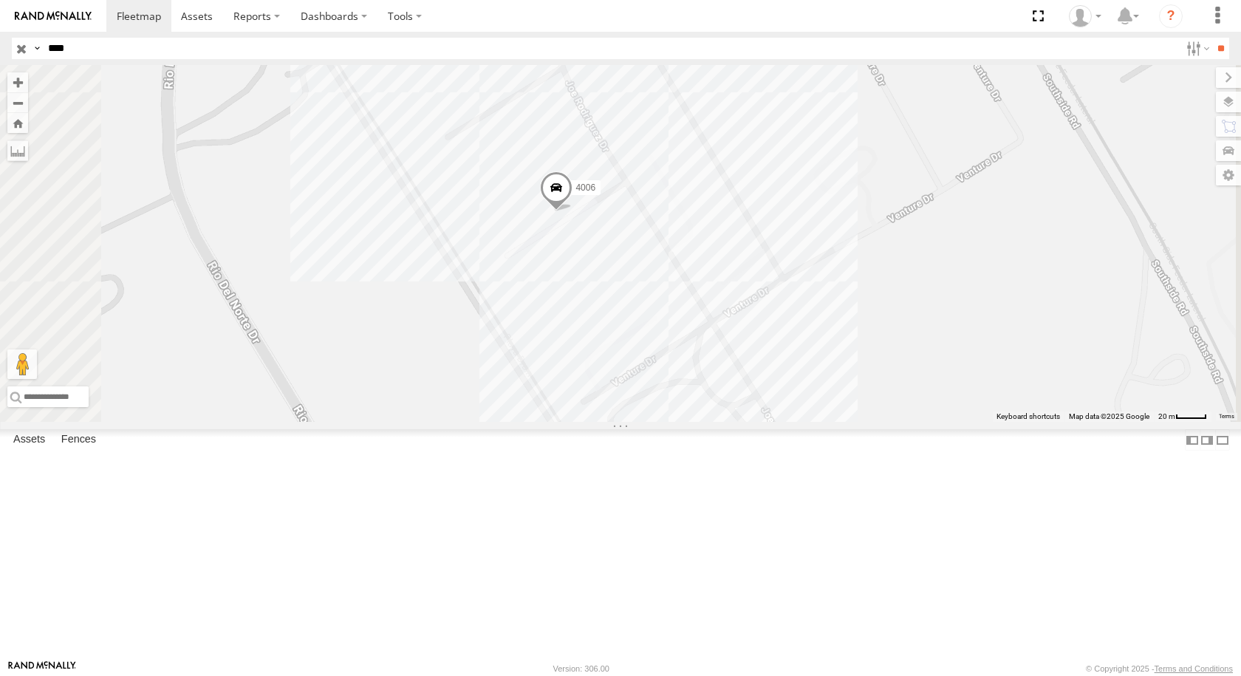
click at [572, 211] on span at bounding box center [556, 191] width 32 height 40
